Goal: Obtain resource: Download file/media

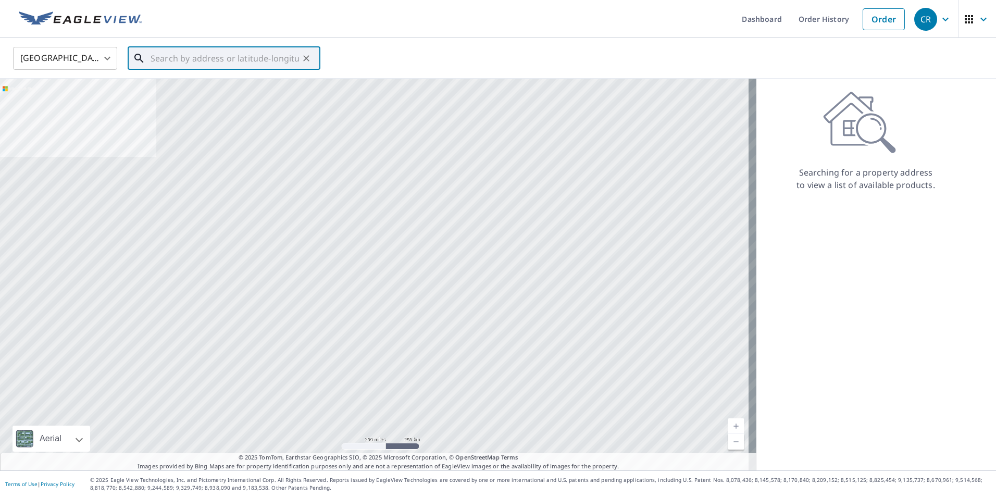
click at [250, 50] on input "text" at bounding box center [225, 58] width 148 height 29
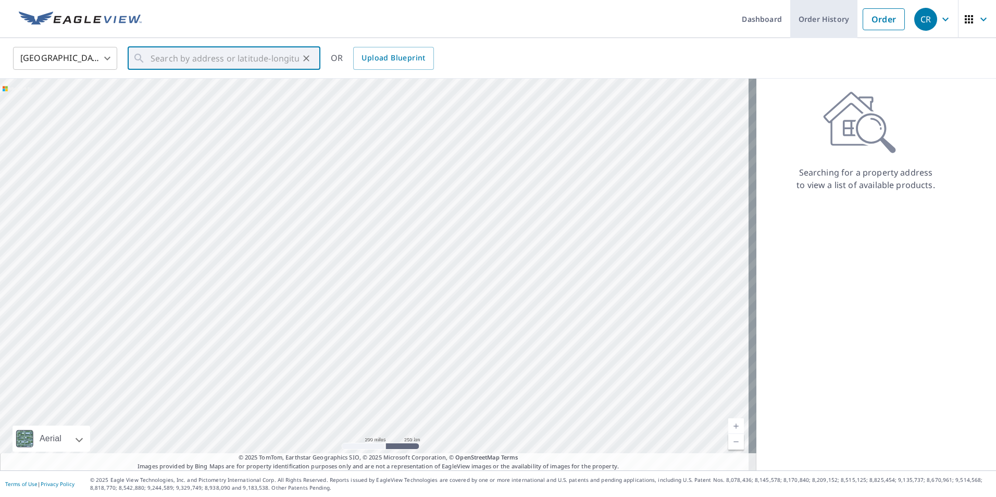
click at [811, 26] on link "Order History" at bounding box center [823, 19] width 67 height 38
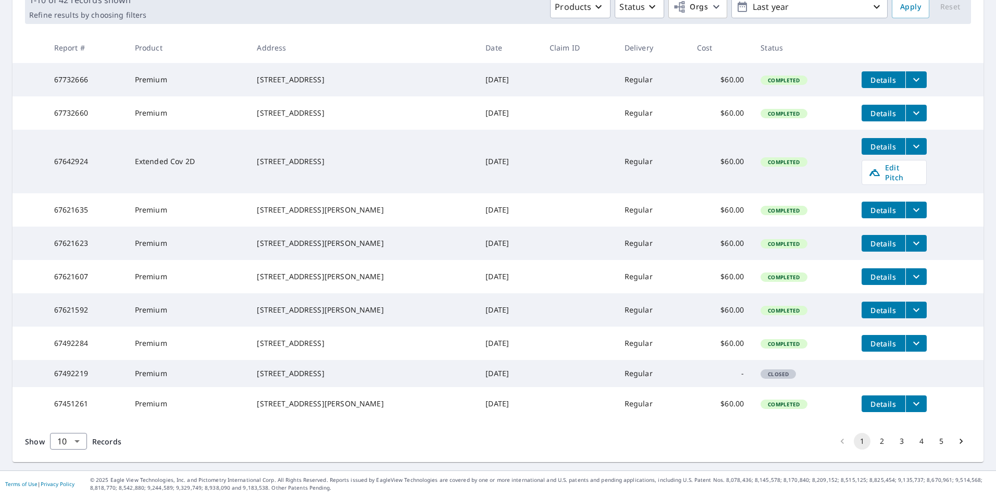
scroll to position [204, 0]
click at [873, 441] on button "2" at bounding box center [881, 441] width 17 height 17
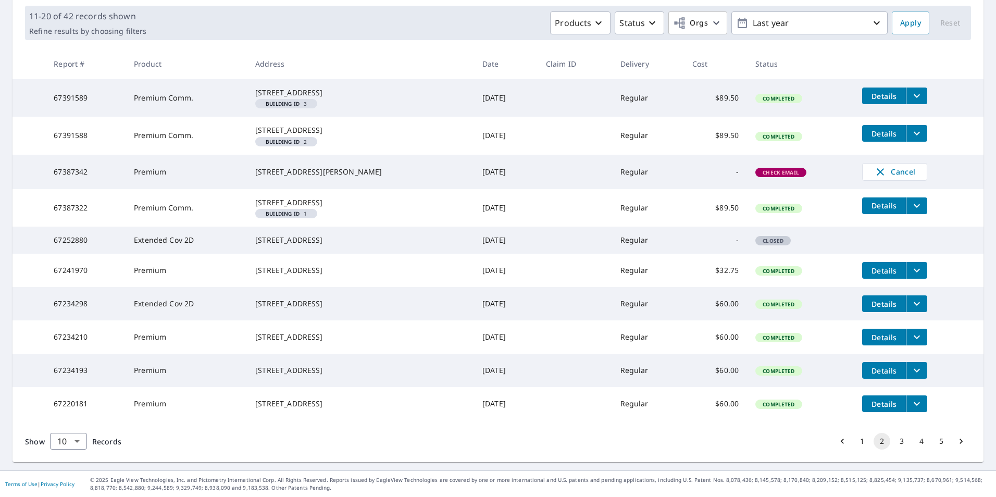
scroll to position [217, 0]
click at [893, 443] on button "3" at bounding box center [901, 441] width 17 height 17
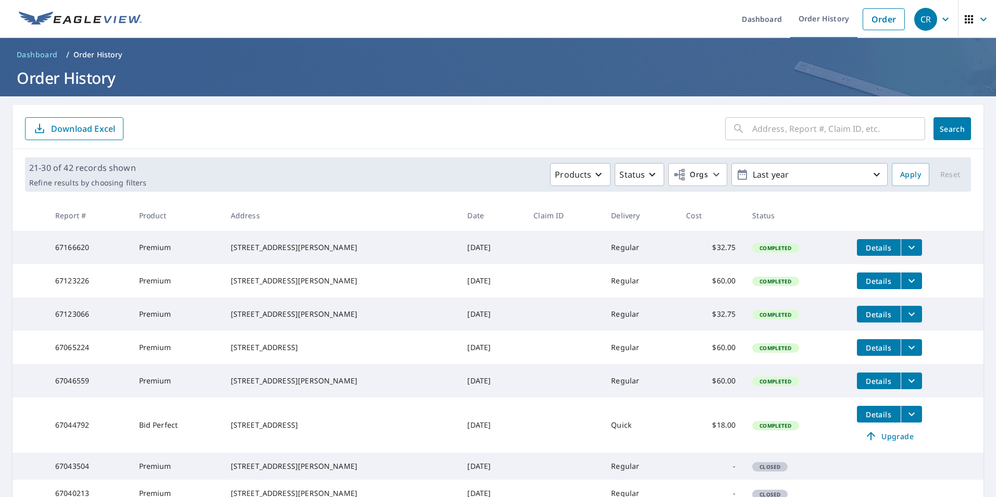
click at [812, 133] on input "text" at bounding box center [838, 128] width 173 height 29
type input "118 sagecrest"
click at [962, 122] on button "Search" at bounding box center [951, 128] width 37 height 23
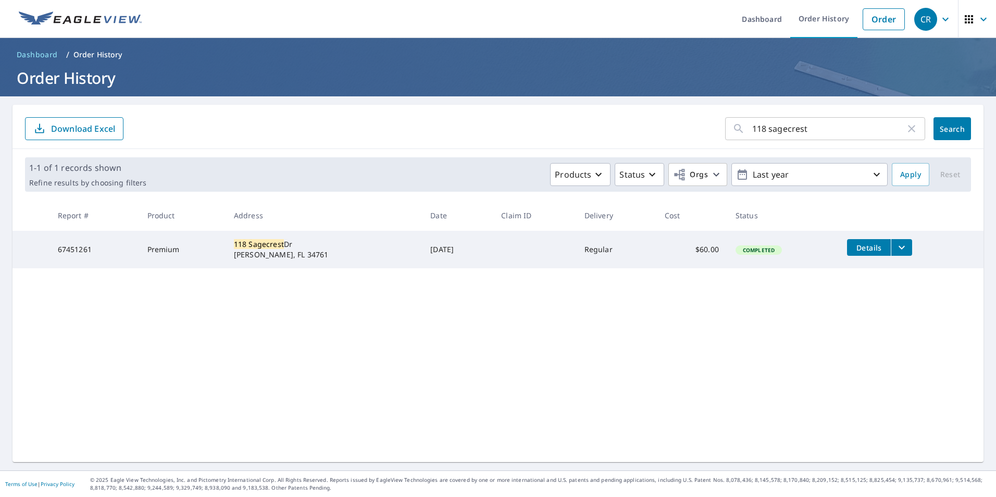
click at [853, 244] on span "Details" at bounding box center [868, 248] width 31 height 10
click at [898, 248] on icon "filesDropdownBtn-67451261" at bounding box center [901, 248] width 6 height 4
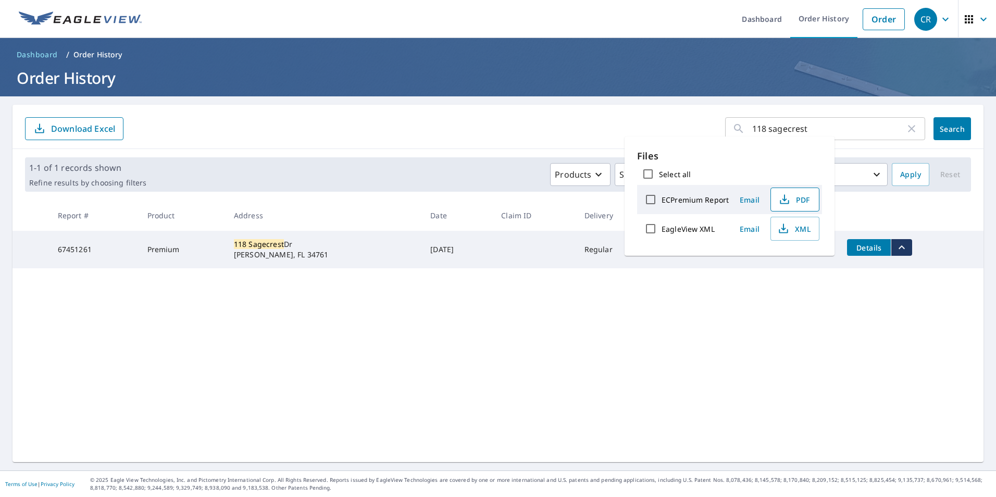
click at [790, 200] on span "PDF" at bounding box center [793, 199] width 33 height 12
